Goal: Information Seeking & Learning: Learn about a topic

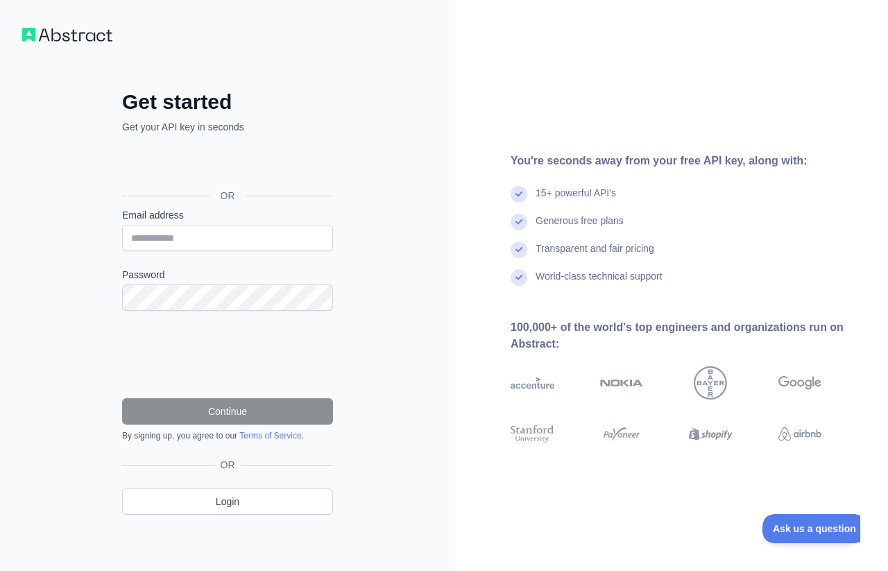
click at [227, 168] on div "Iniciar sesión con Google. Se abre en una nueva pestaña." at bounding box center [226, 164] width 208 height 31
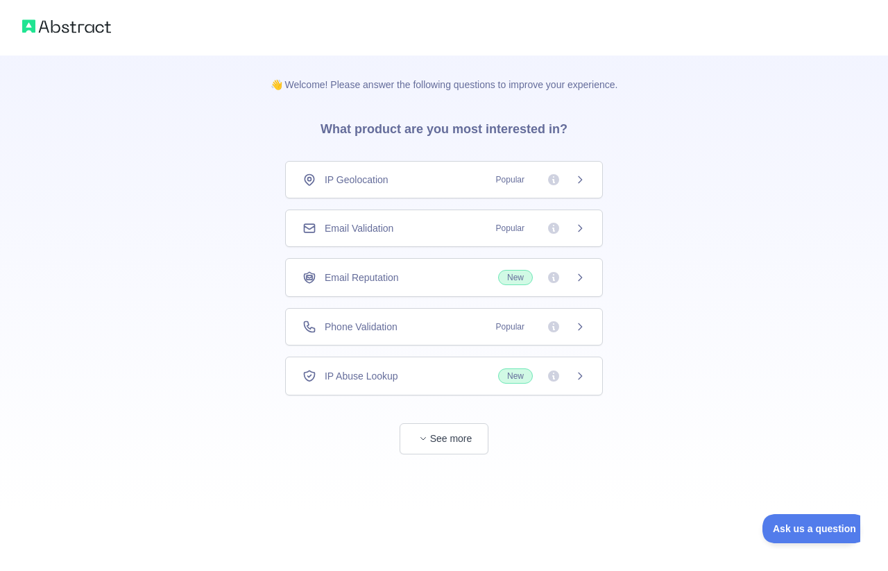
click at [372, 330] on span "Phone Validation" at bounding box center [361, 327] width 73 height 14
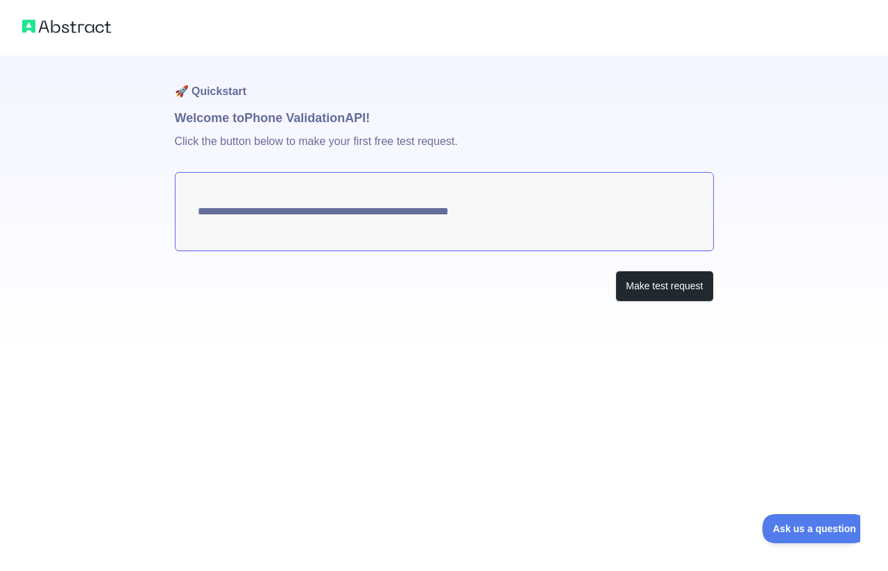
click at [388, 217] on textarea "**********" at bounding box center [444, 211] width 539 height 79
click at [652, 292] on button "Make test request" at bounding box center [665, 286] width 98 height 31
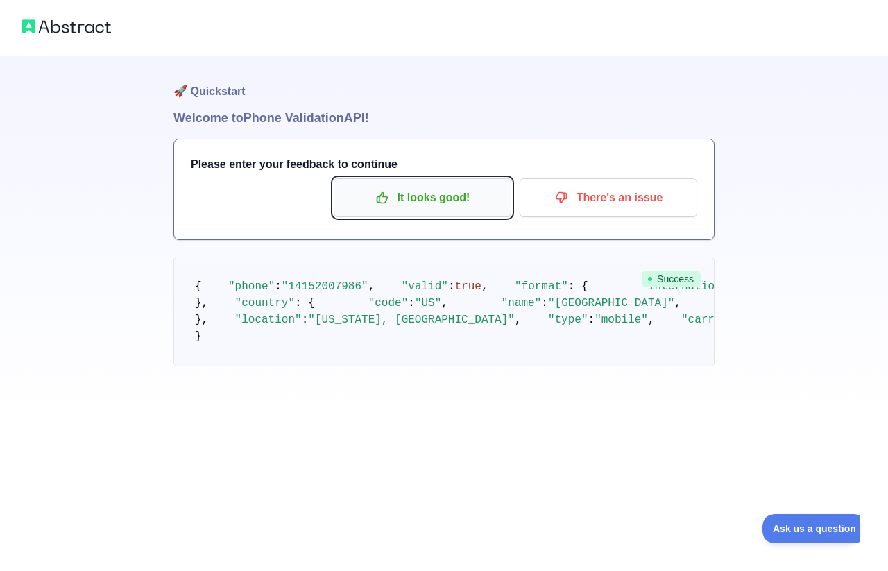
click at [459, 207] on p "It looks good!" at bounding box center [422, 198] width 157 height 24
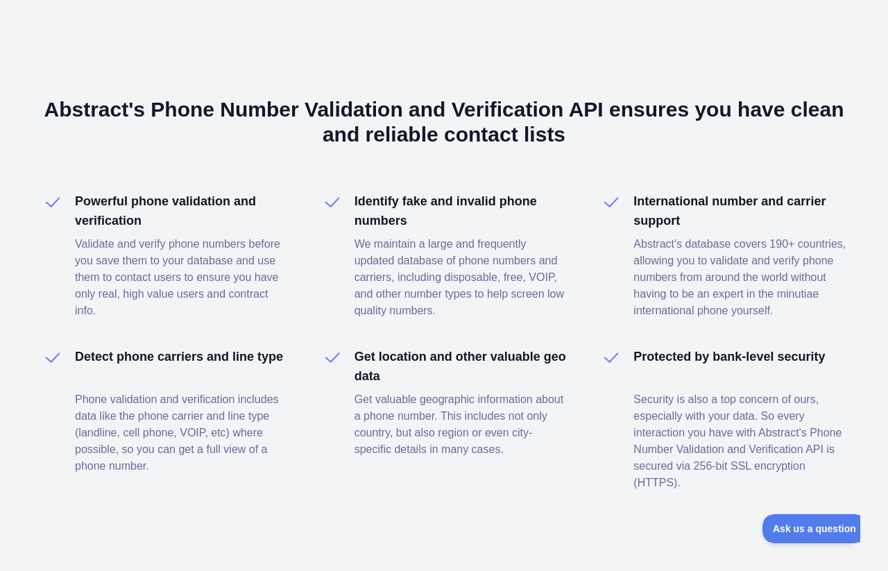
scroll to position [956, 0]
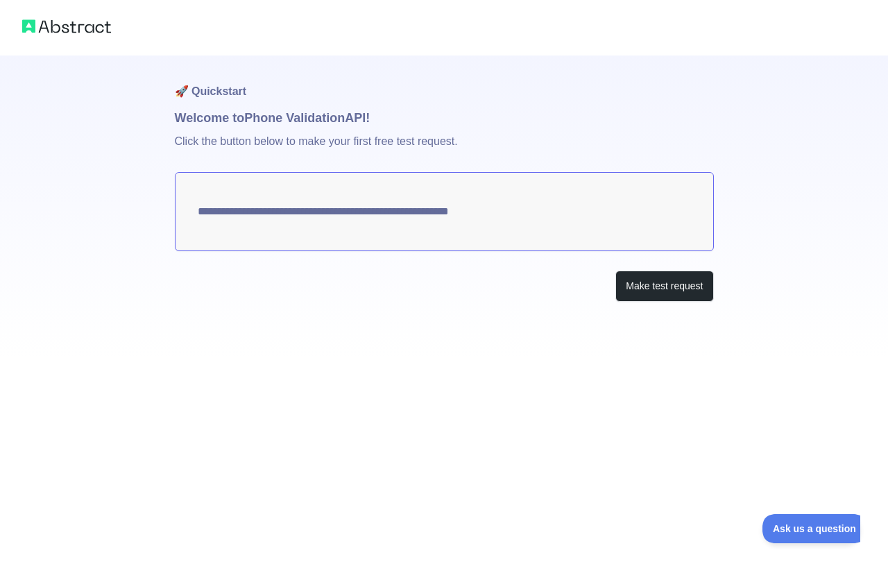
click at [484, 213] on textarea "**********" at bounding box center [444, 211] width 539 height 79
click at [639, 287] on button "Make test request" at bounding box center [665, 286] width 98 height 31
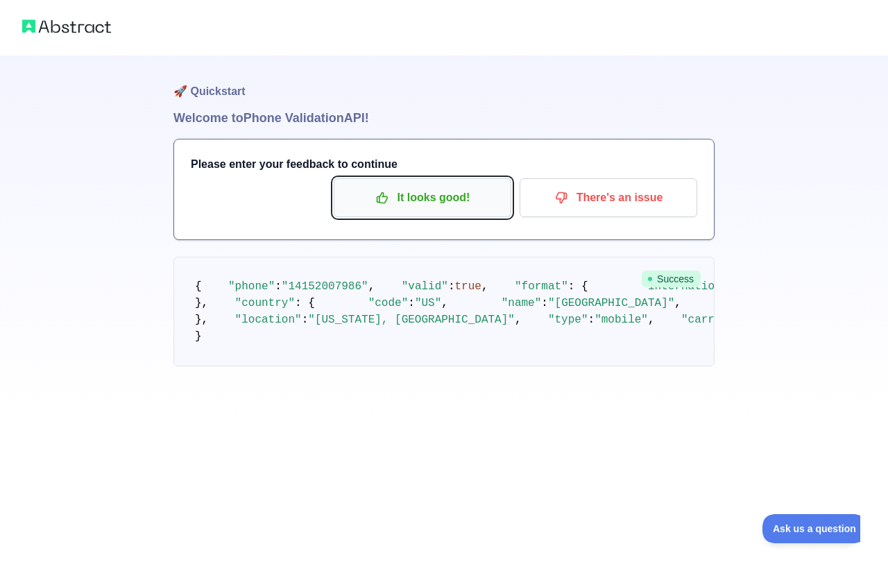
click at [435, 210] on button "It looks good!" at bounding box center [423, 197] width 178 height 39
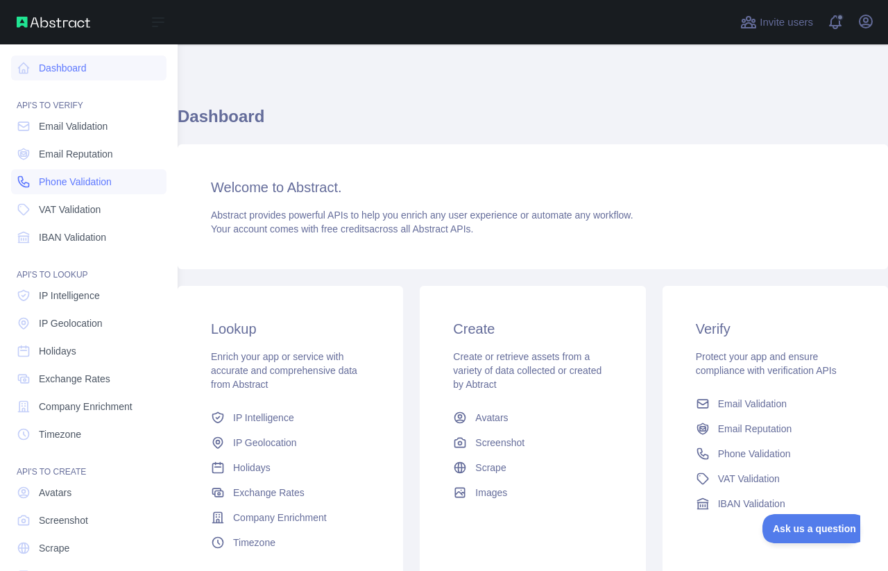
click at [67, 178] on span "Phone Validation" at bounding box center [75, 182] width 73 height 14
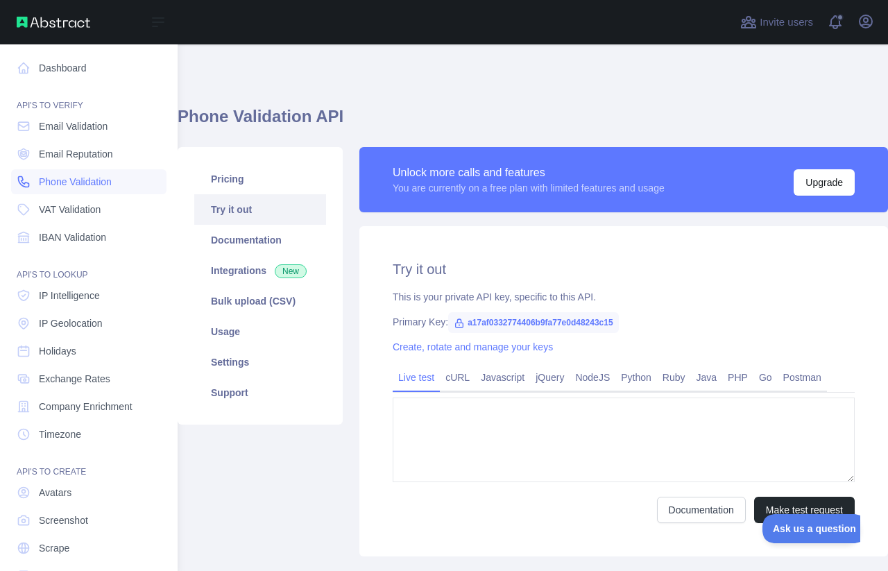
type textarea "**********"
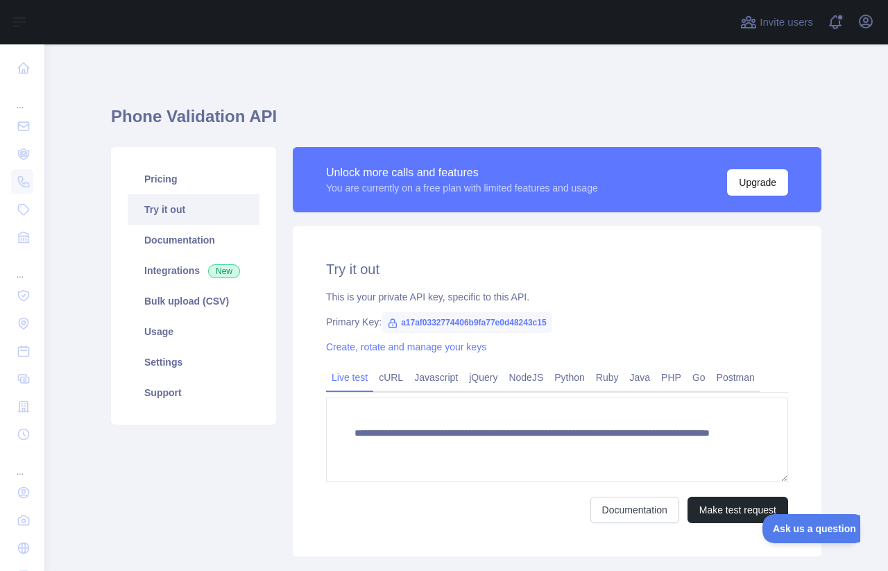
click at [440, 326] on span "a17af0332774406b9fa77e0d48243c15" at bounding box center [467, 322] width 171 height 21
click at [391, 378] on link "cURL" at bounding box center [390, 378] width 35 height 22
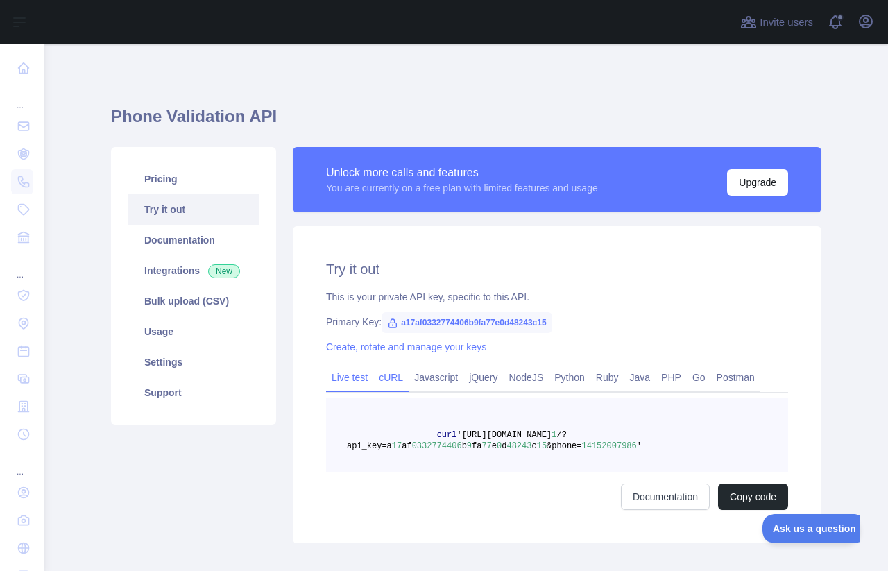
click at [355, 380] on link "Live test" at bounding box center [349, 378] width 47 height 22
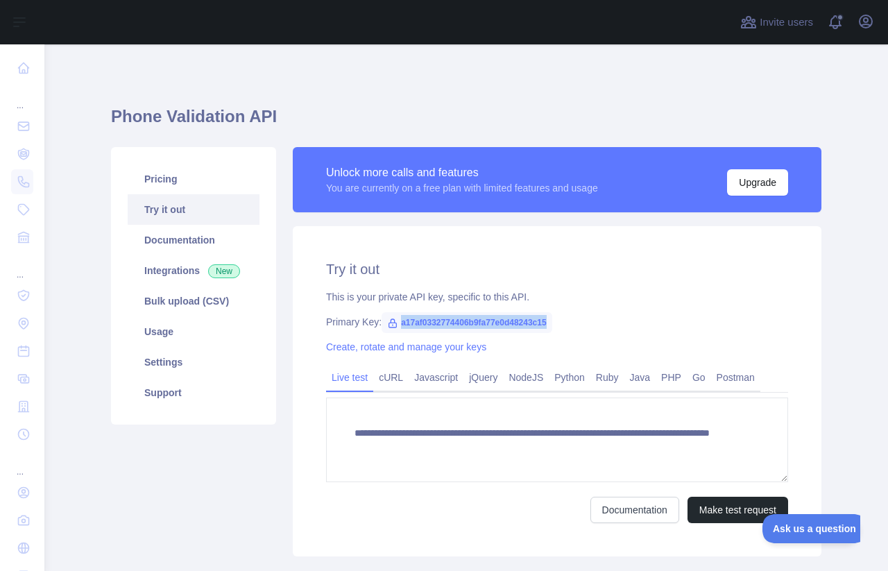
drag, startPoint x: 539, startPoint y: 318, endPoint x: 391, endPoint y: 317, distance: 147.9
click at [391, 317] on span "a17af0332774406b9fa77e0d48243c15" at bounding box center [467, 322] width 171 height 21
copy span "a17af0332774406b9fa77e0d48243c15"
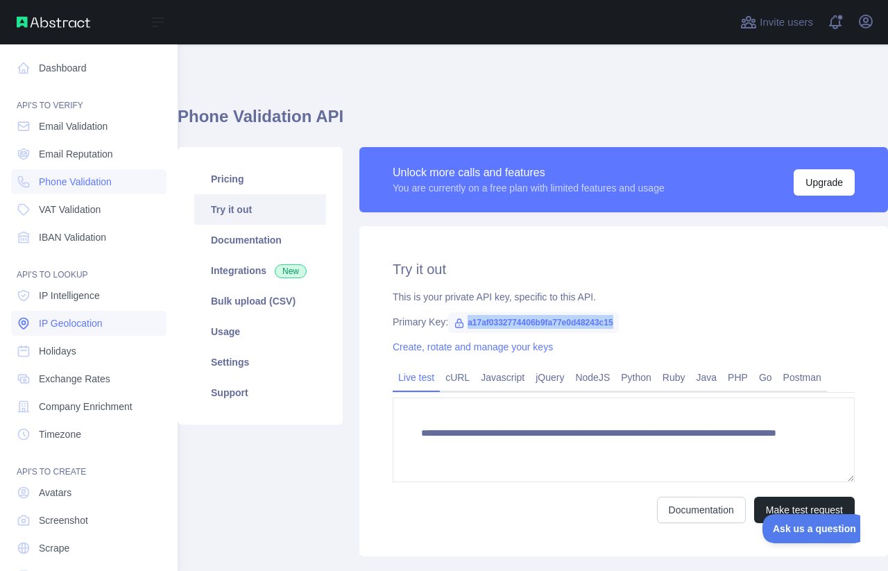
click at [85, 323] on span "IP Geolocation" at bounding box center [71, 324] width 64 height 14
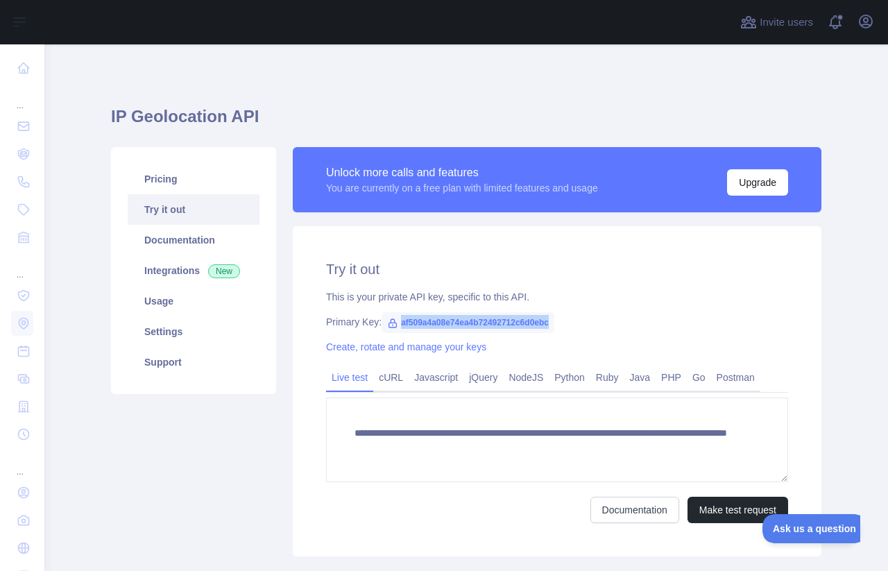
drag, startPoint x: 546, startPoint y: 321, endPoint x: 388, endPoint y: 319, distance: 157.6
click at [388, 319] on span "af509a4a08e74ea4b72492712c6d0ebc" at bounding box center [468, 322] width 173 height 21
copy span "af509a4a08e74ea4b72492712c6d0ebc"
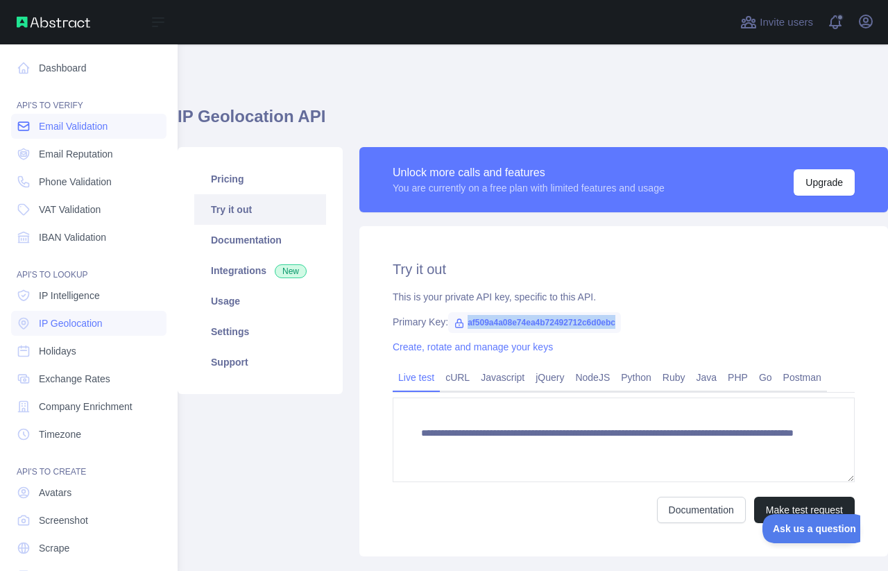
click at [81, 125] on span "Email Validation" at bounding box center [73, 126] width 69 height 14
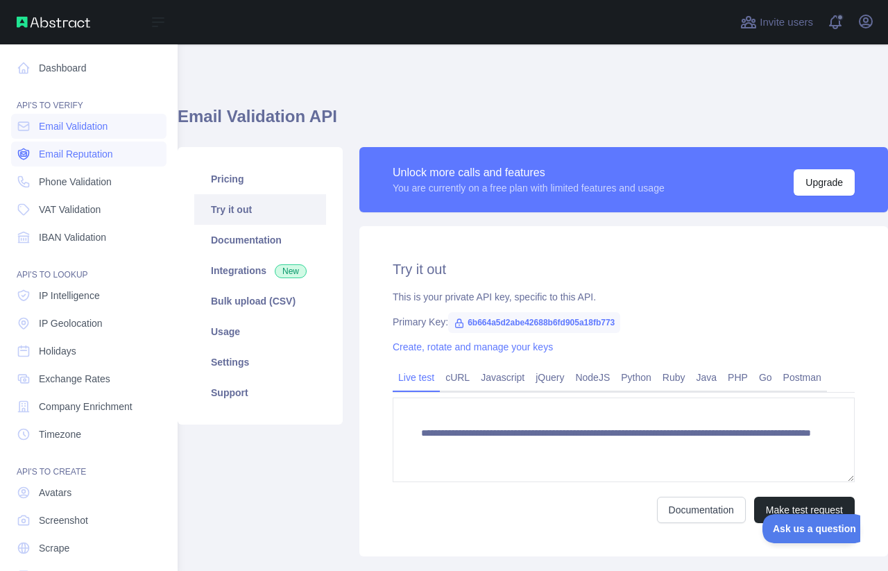
click at [105, 153] on span "Email Reputation" at bounding box center [76, 154] width 74 height 14
click at [85, 129] on span "Email Validation" at bounding box center [73, 126] width 69 height 14
click at [89, 155] on span "Email Reputation" at bounding box center [76, 154] width 74 height 14
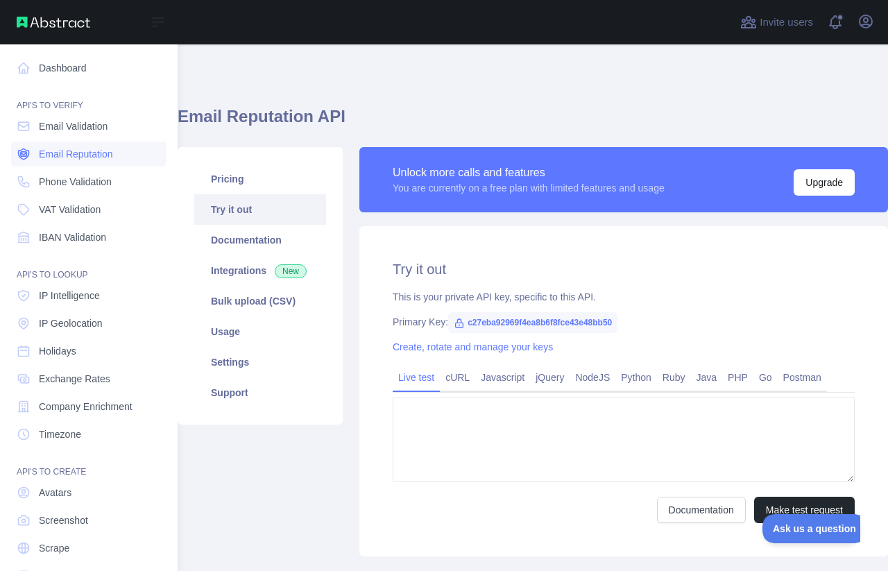
type textarea "**********"
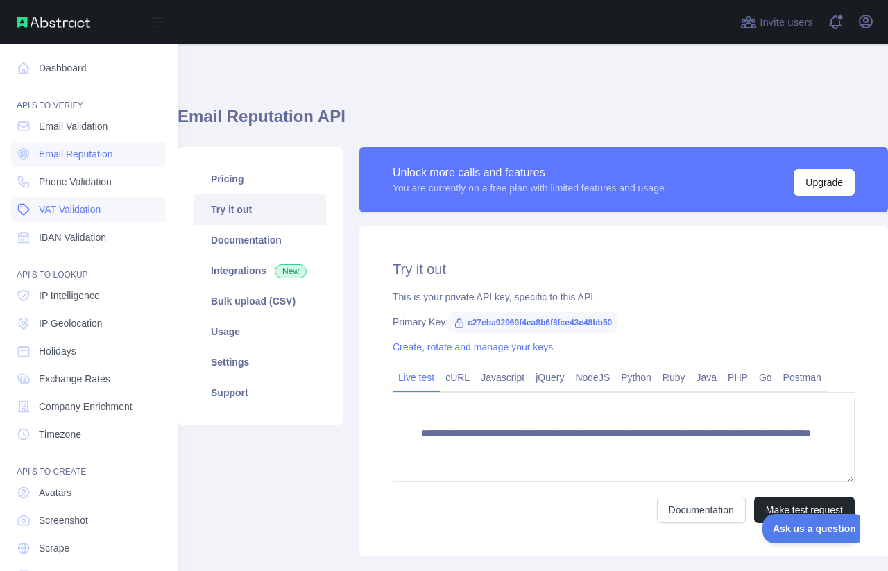
click at [80, 214] on span "VAT Validation" at bounding box center [70, 210] width 62 height 14
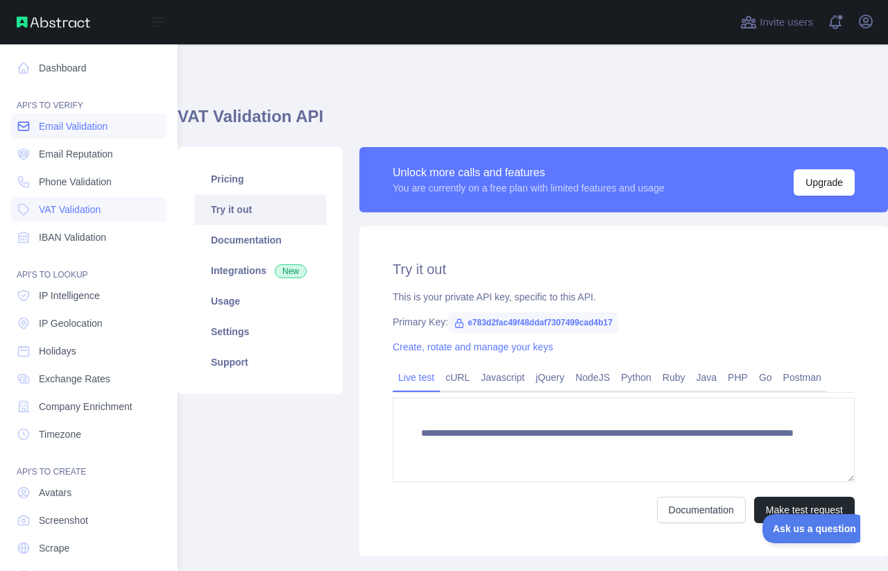
click at [85, 126] on span "Email Validation" at bounding box center [73, 126] width 69 height 14
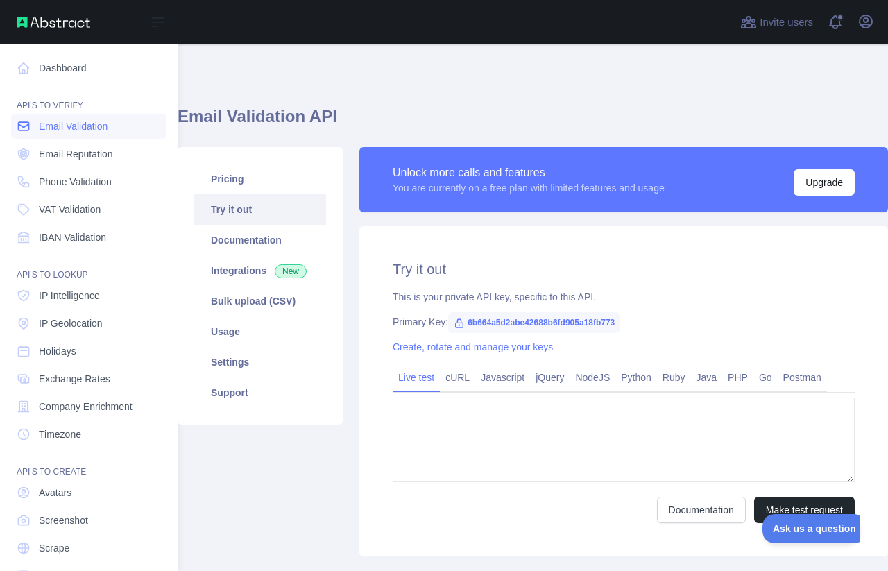
type textarea "**********"
